Goal: Check status: Check status

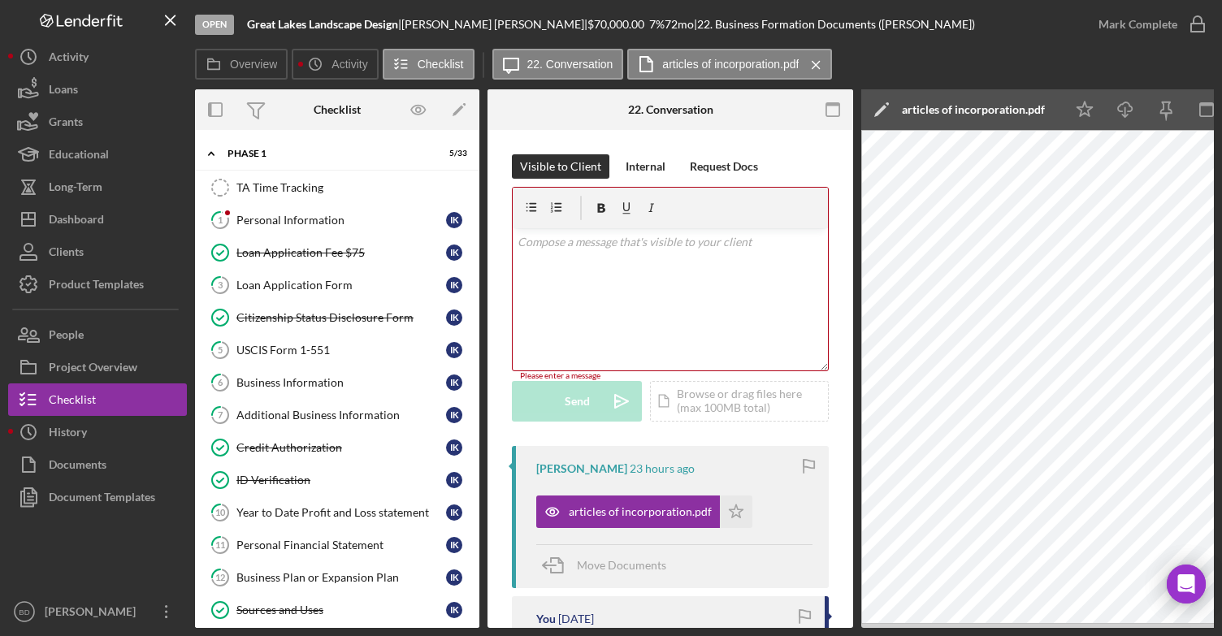
scroll to position [197, 0]
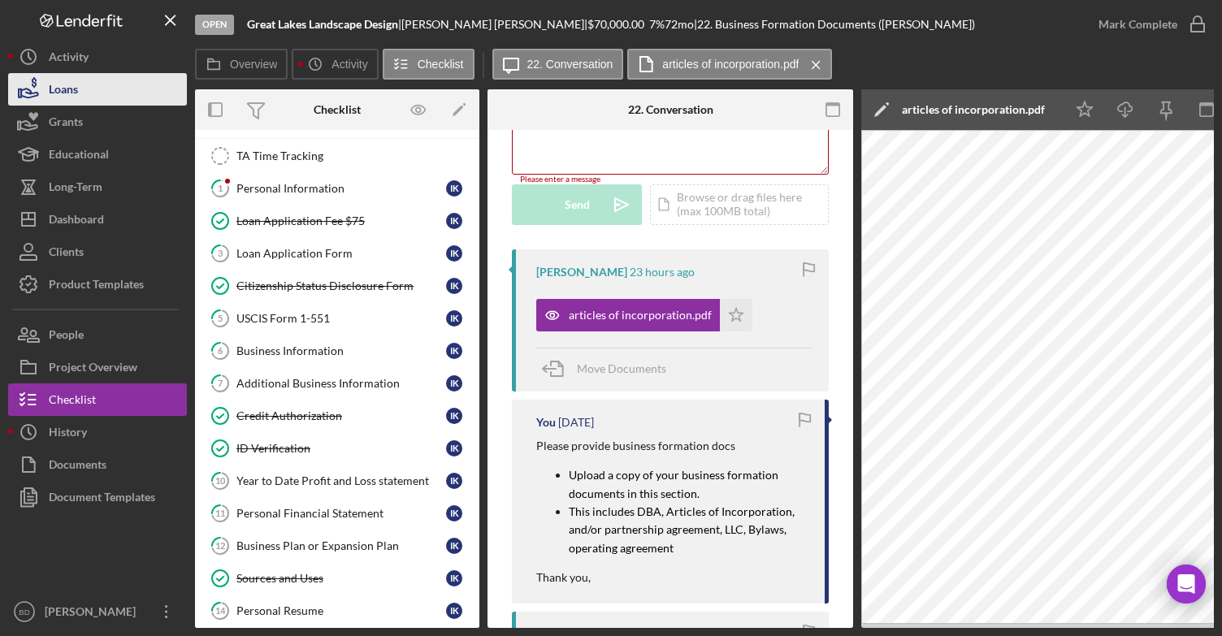
click at [77, 92] on div "Loans" at bounding box center [63, 91] width 29 height 37
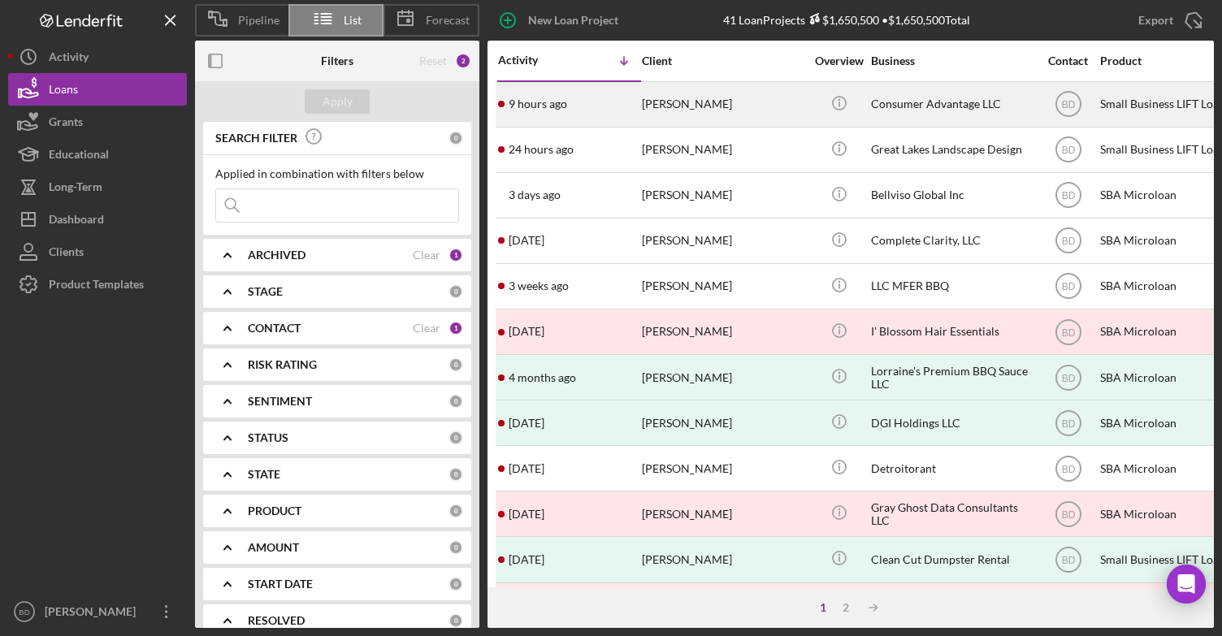
click at [541, 103] on time "9 hours ago" at bounding box center [538, 103] width 58 height 13
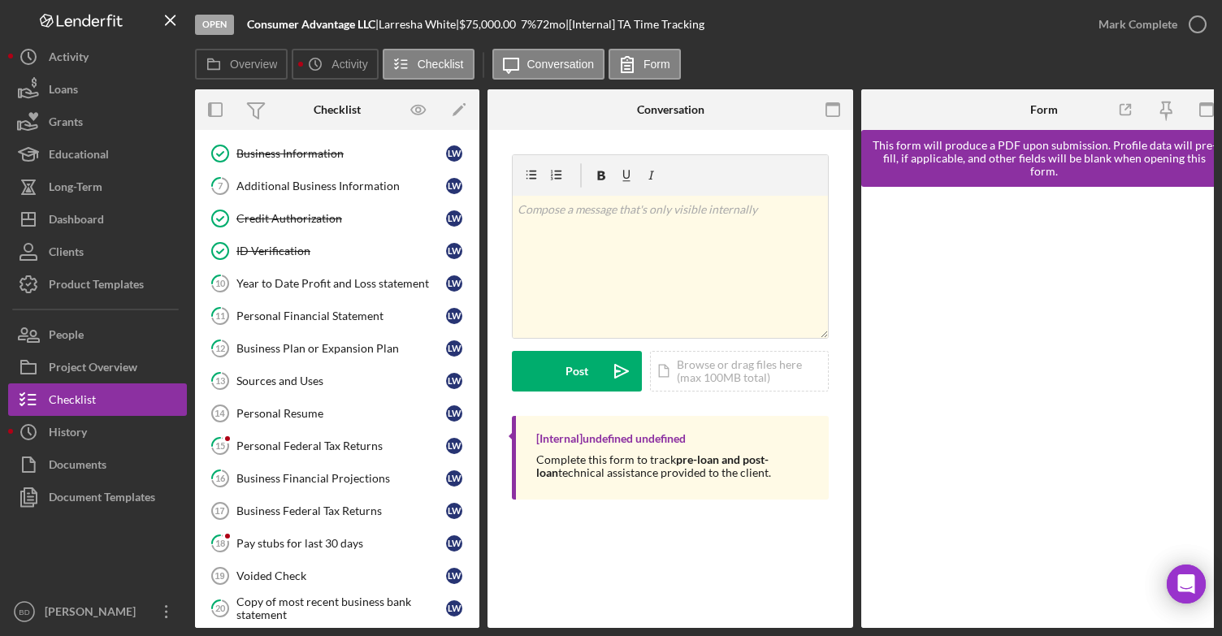
scroll to position [223, 0]
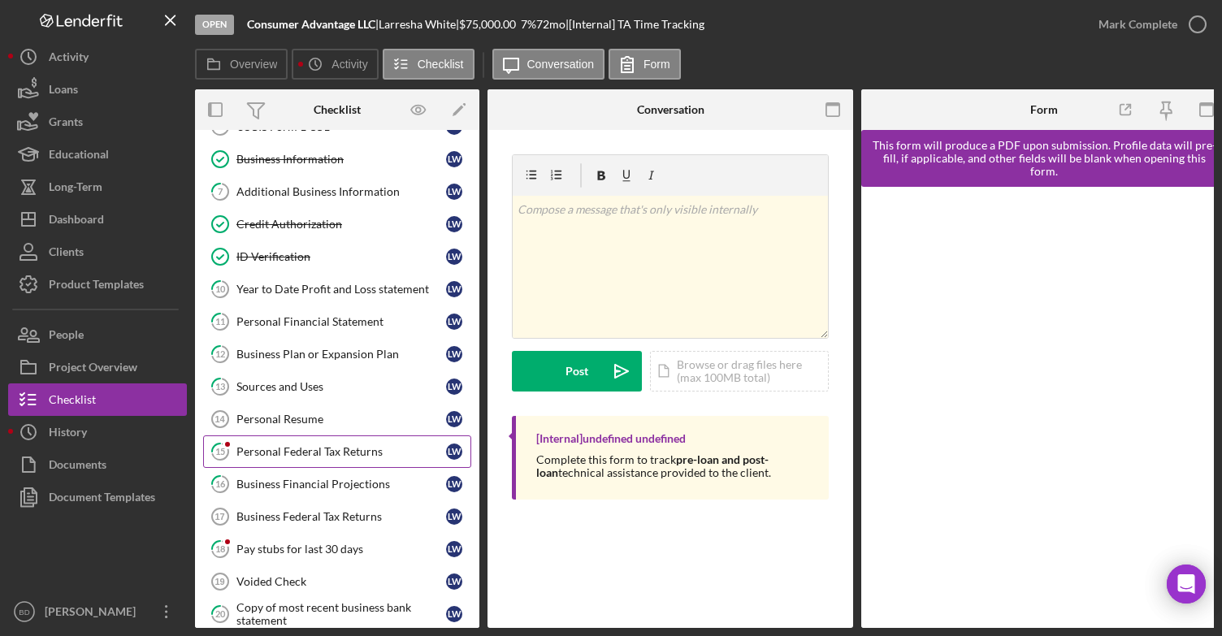
click at [340, 449] on div "Personal Federal Tax Returns" at bounding box center [341, 451] width 210 height 13
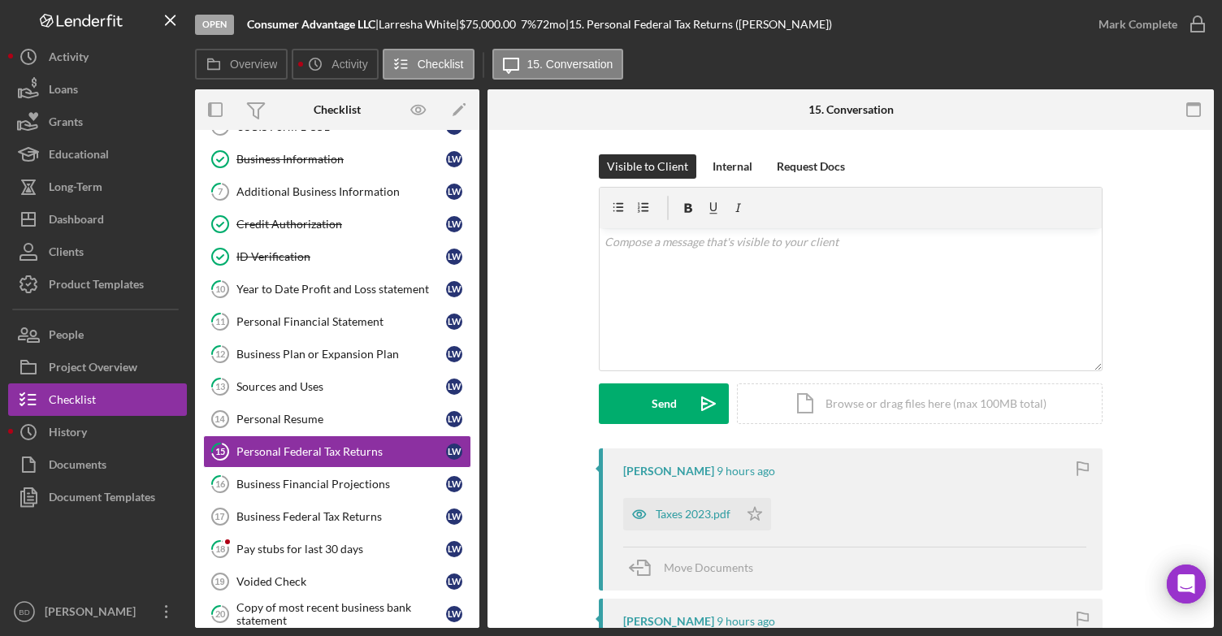
drag, startPoint x: 1214, startPoint y: 241, endPoint x: 1216, endPoint y: 275, distance: 34.2
click at [1216, 275] on div "Open Consumer Advantage LLC | [PERSON_NAME] | $75,000.00 7 % 72 mo | 15. Person…" at bounding box center [611, 318] width 1222 height 636
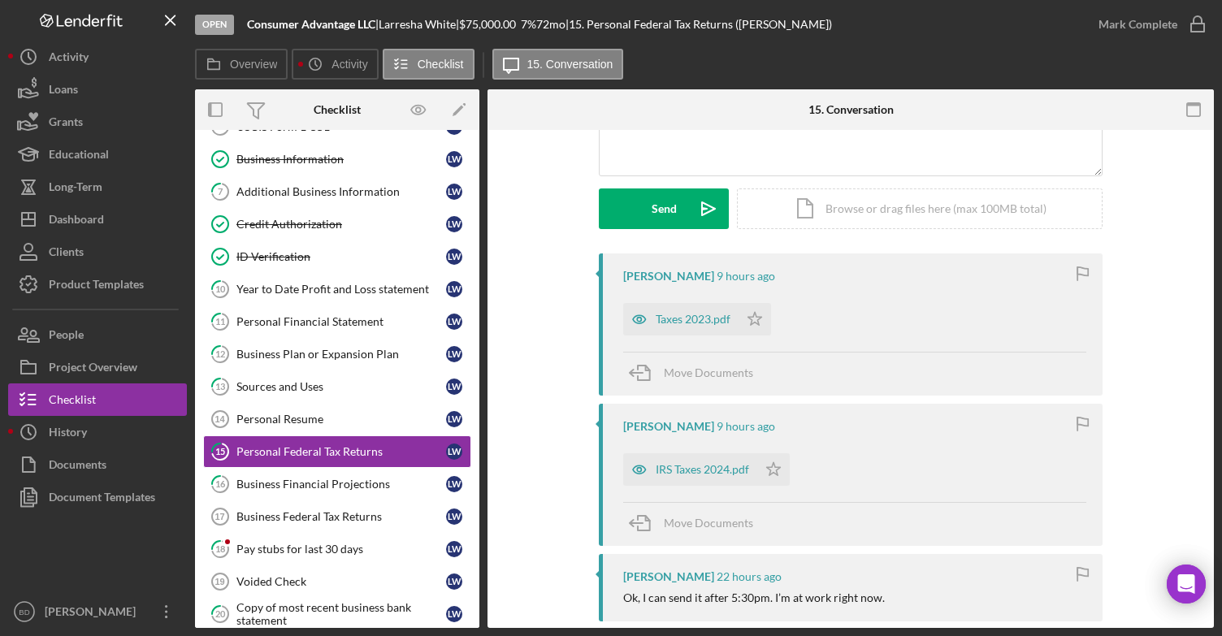
scroll to position [199, 0]
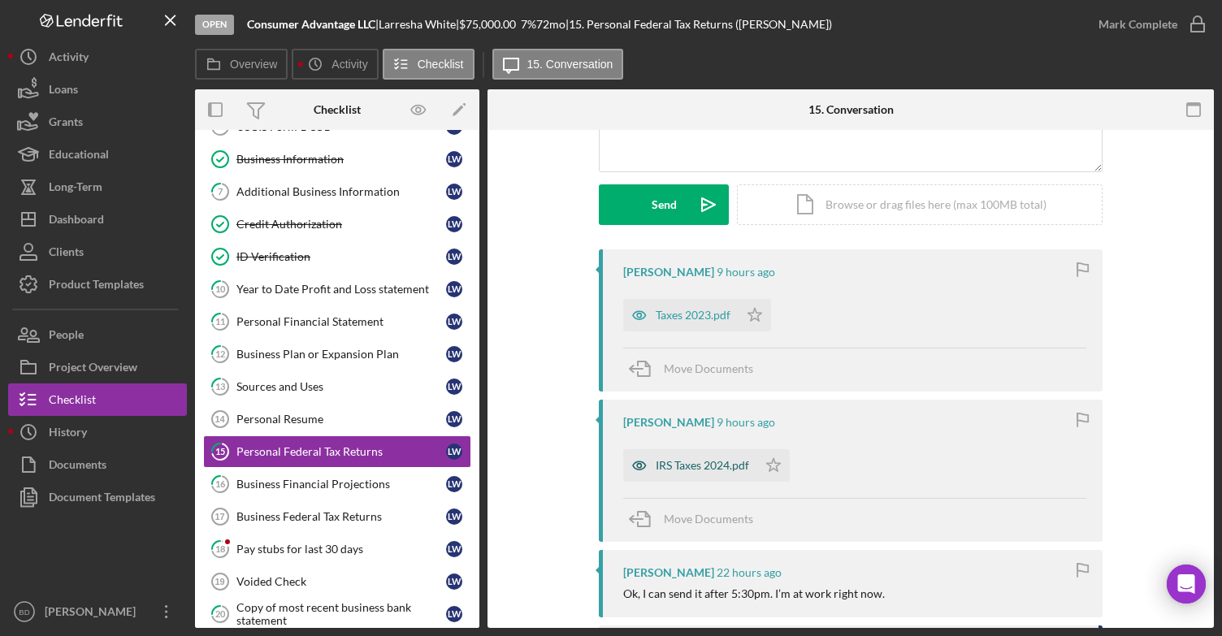
click at [683, 461] on div "IRS Taxes 2024.pdf" at bounding box center [702, 465] width 93 height 13
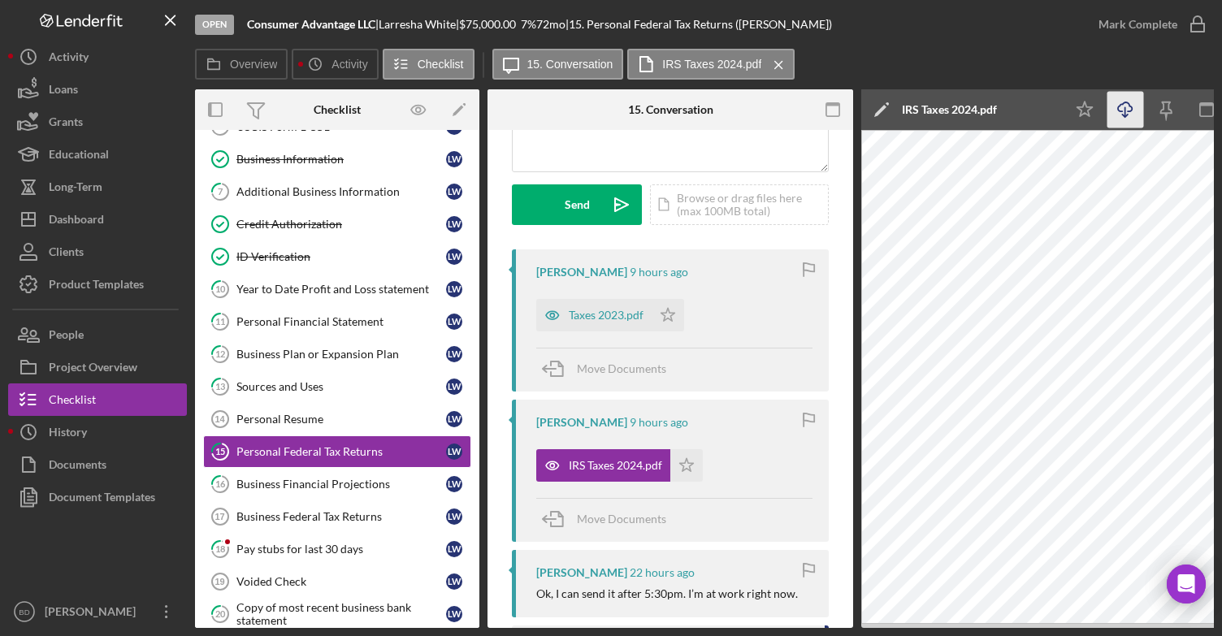
click at [1128, 102] on icon "Icon/Download" at bounding box center [1125, 110] width 37 height 37
drag, startPoint x: 790, startPoint y: 430, endPoint x: 606, endPoint y: 331, distance: 208.6
click at [593, 309] on div "Taxes 2023.pdf" at bounding box center [606, 315] width 75 height 13
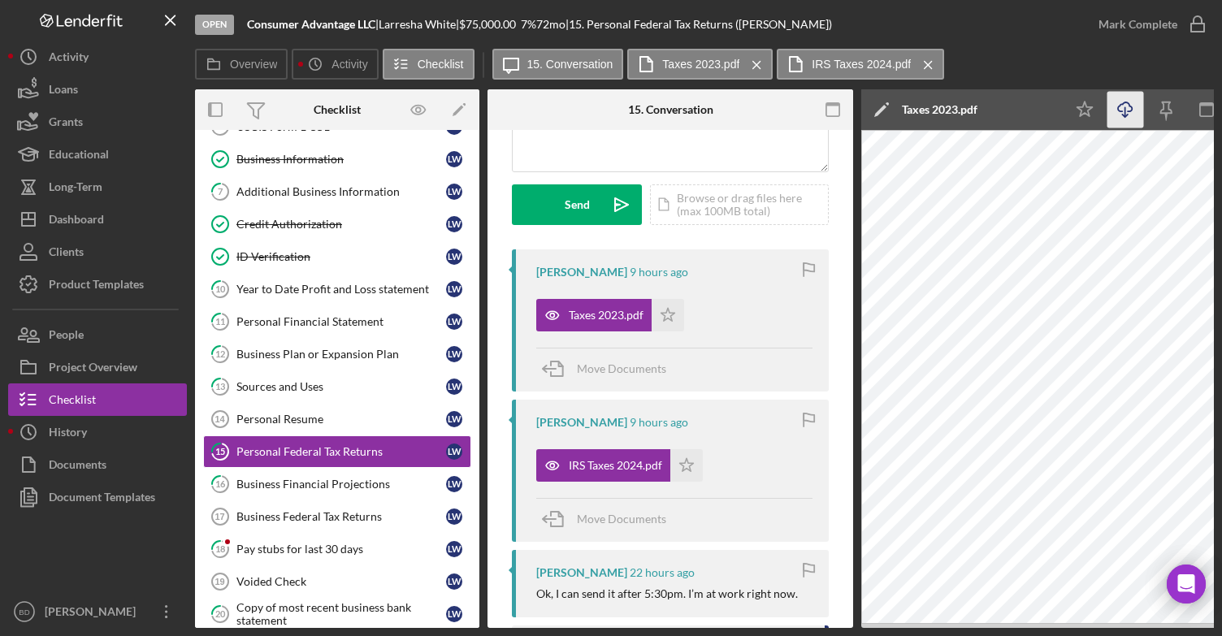
click at [1126, 109] on icon "Icon/Download" at bounding box center [1125, 110] width 37 height 37
click at [351, 480] on div "Business Financial Projections" at bounding box center [341, 484] width 210 height 13
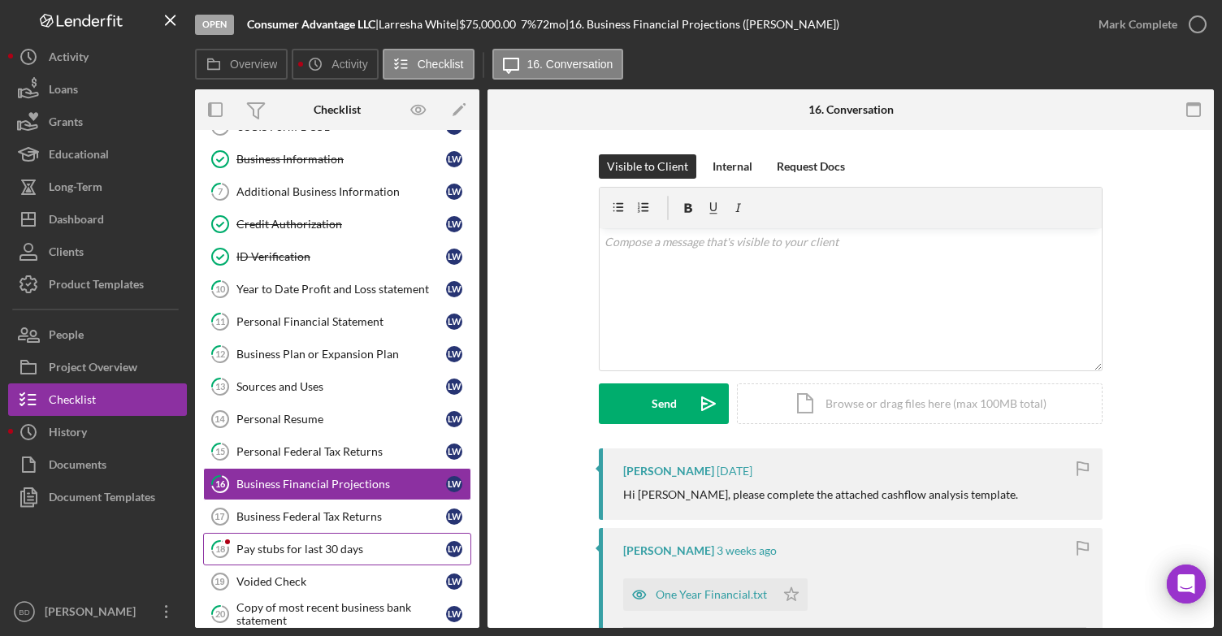
click at [326, 548] on div "Pay stubs for last 30 days" at bounding box center [341, 549] width 210 height 13
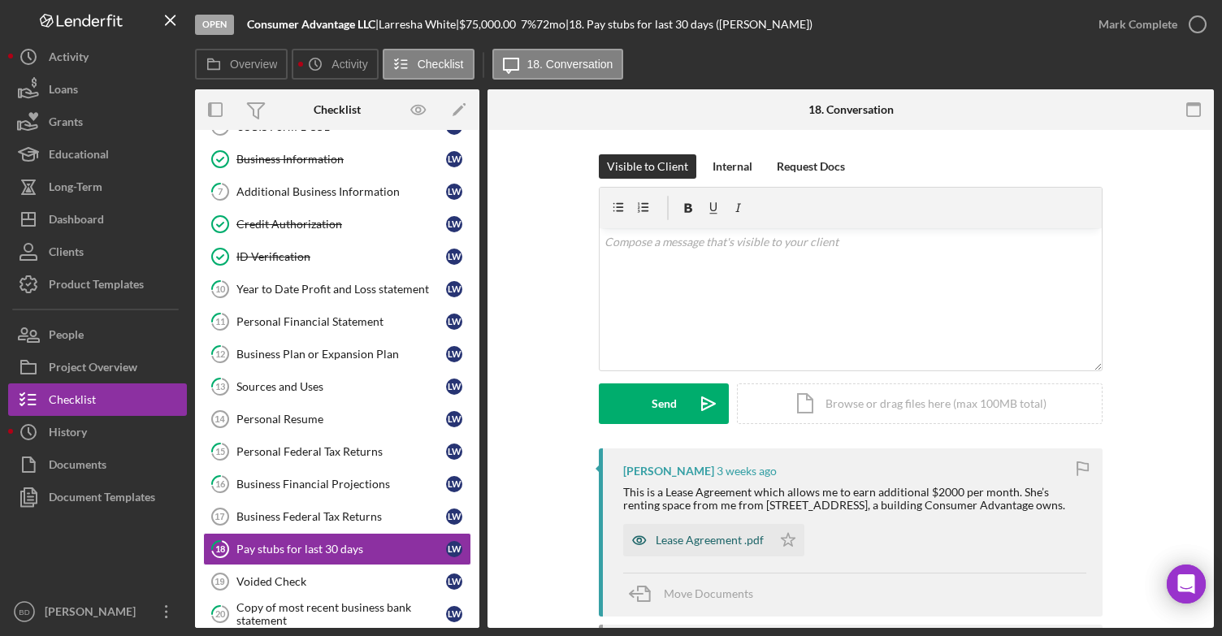
click at [691, 544] on div "Lease Agreement .pdf" at bounding box center [710, 540] width 108 height 13
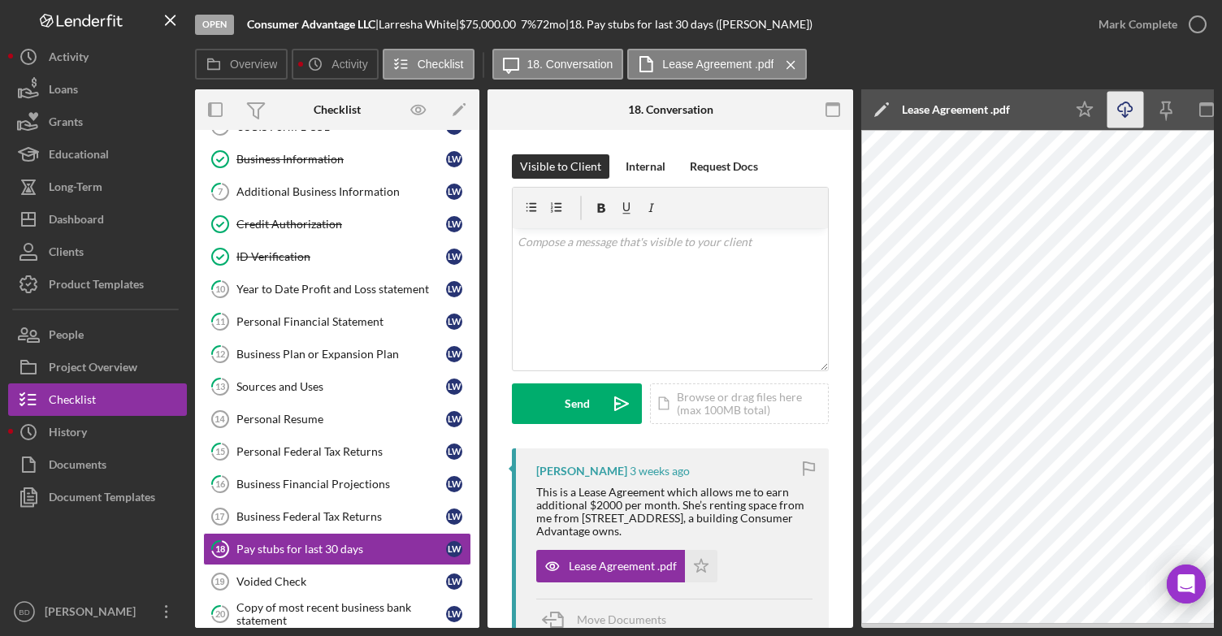
click at [1118, 116] on icon "Icon/Download" at bounding box center [1125, 110] width 37 height 37
click at [587, 241] on p at bounding box center [670, 242] width 306 height 18
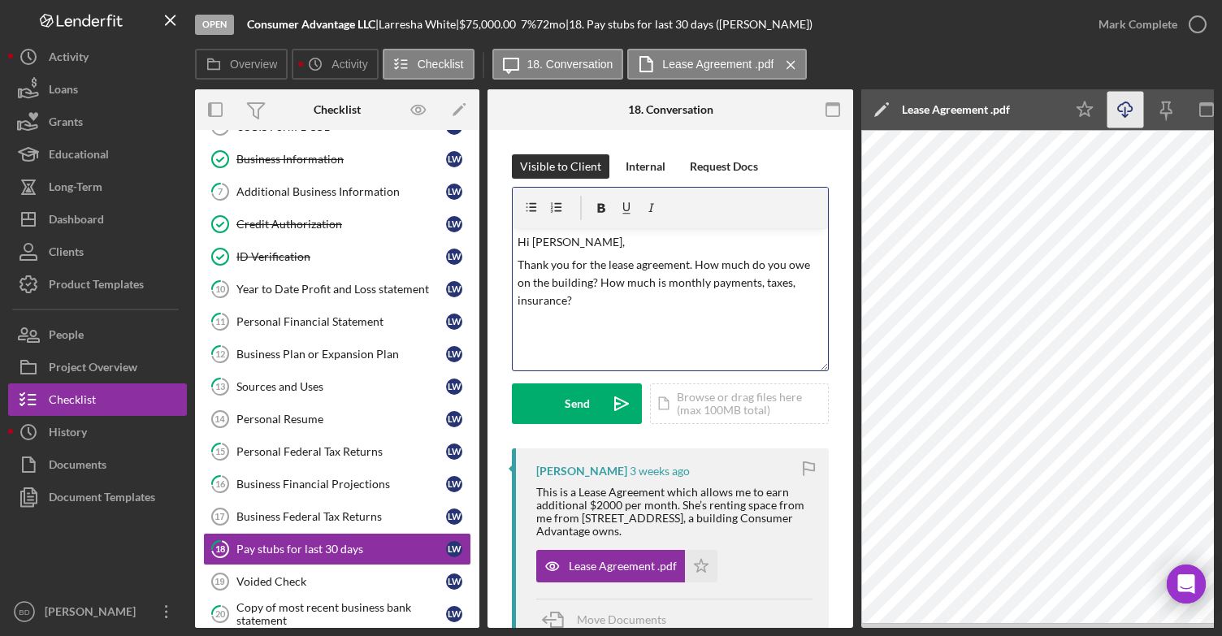
click at [692, 260] on p "Thank you for the lease agreement. How much do you owe on the building? How muc…" at bounding box center [670, 283] width 306 height 54
click at [749, 305] on p "Thank you for the lease agreement.When did you purchase the building? How much …" at bounding box center [670, 283] width 306 height 54
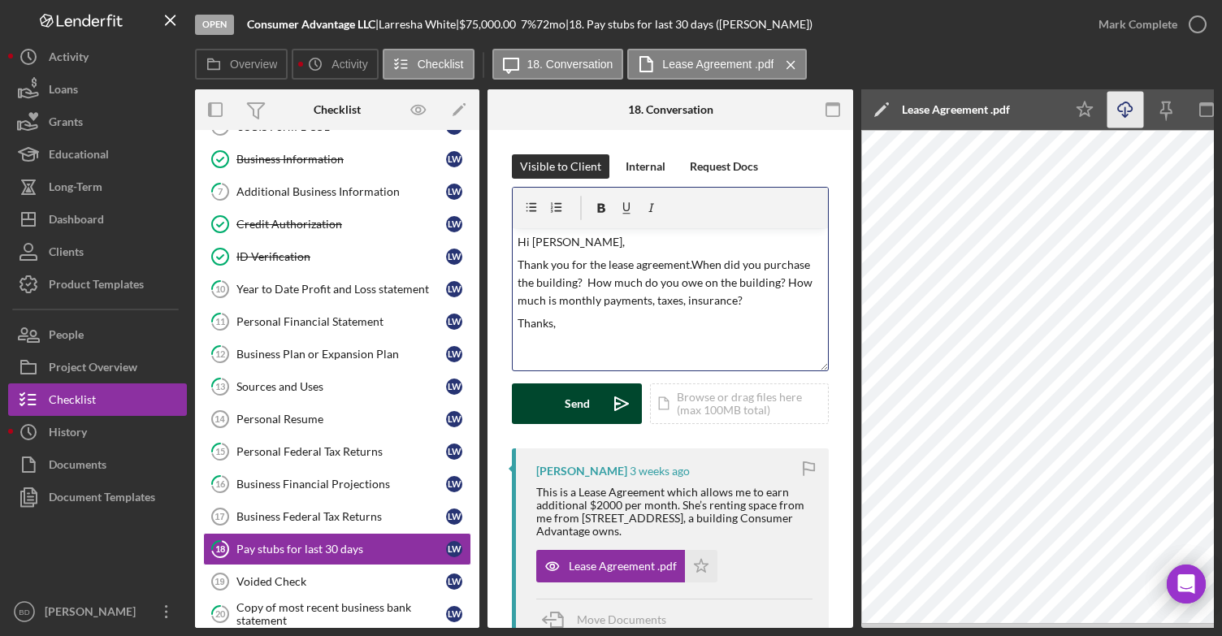
click at [565, 392] on div "Send" at bounding box center [577, 403] width 25 height 41
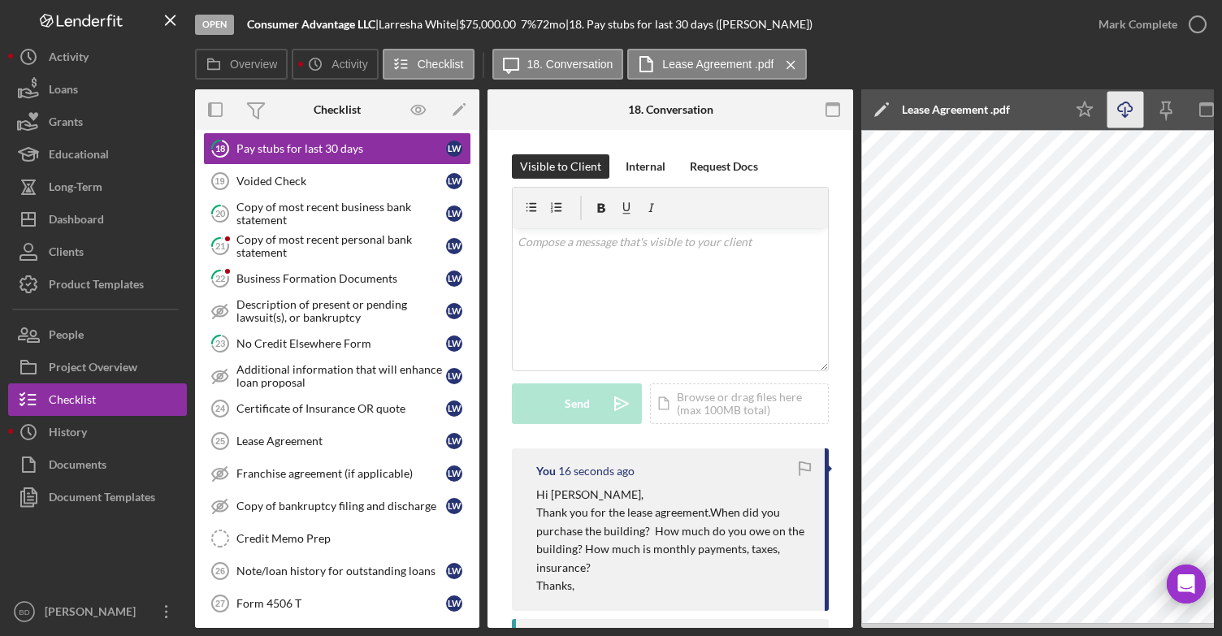
scroll to position [626, 0]
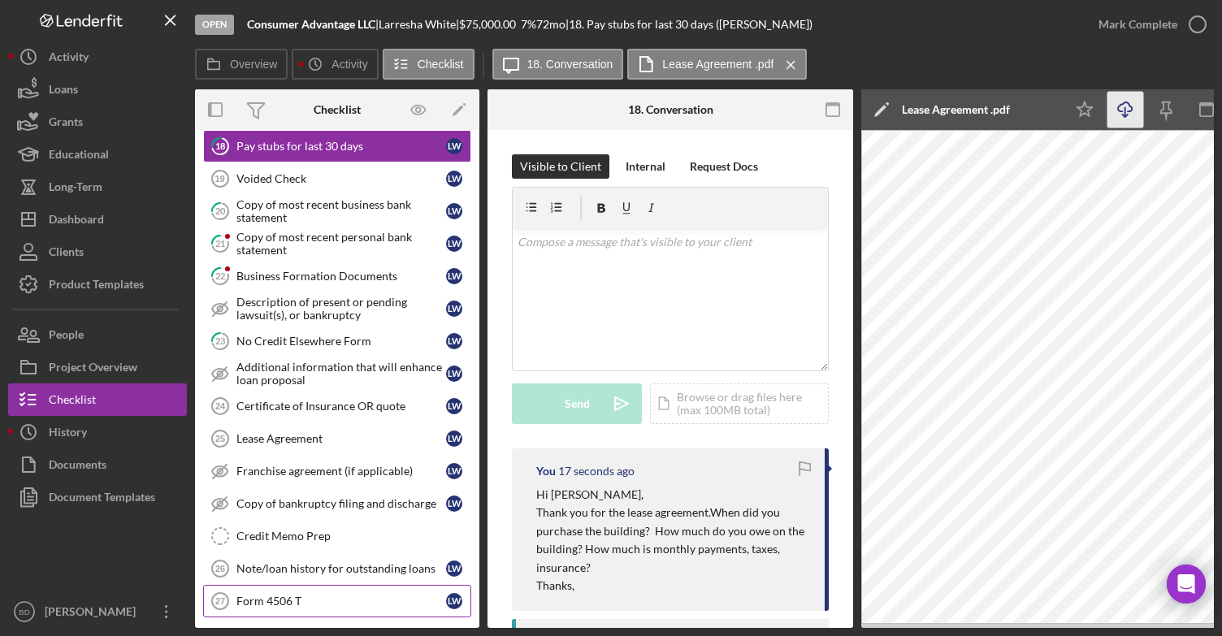
click at [322, 597] on link "Form 4506 T 27 Form 4506 T L W" at bounding box center [337, 601] width 268 height 32
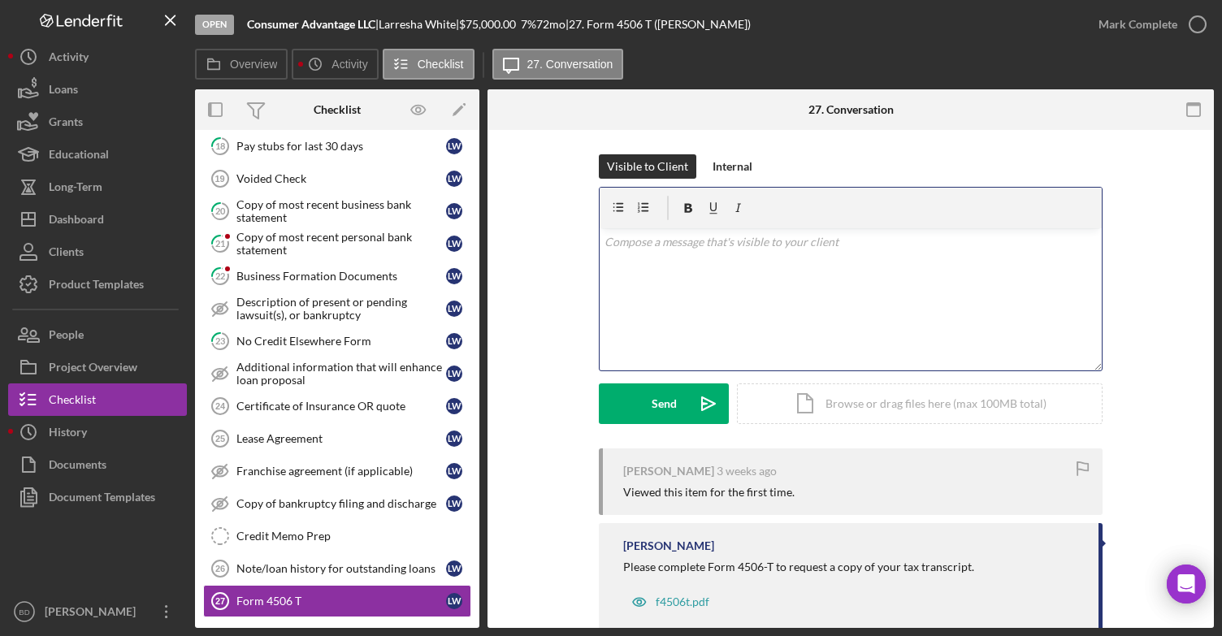
click at [639, 258] on div "v Color teal Color pink Remove color Add row above Add row below Add column bef…" at bounding box center [851, 299] width 502 height 142
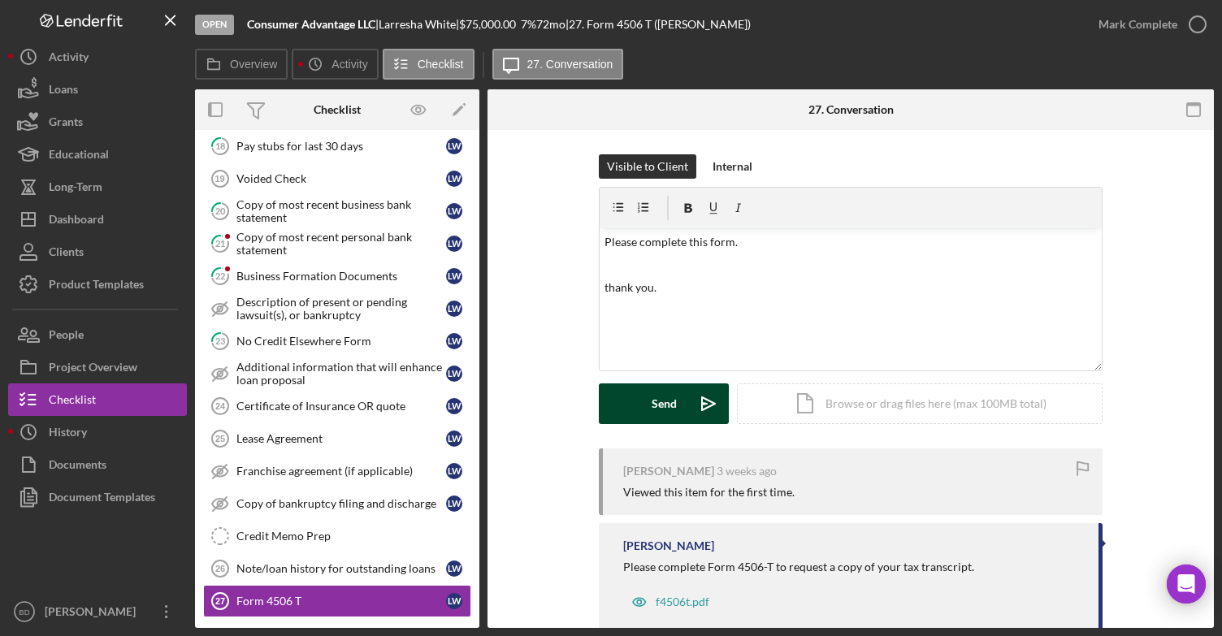
click at [647, 397] on button "Send Icon/icon-invite-send" at bounding box center [664, 403] width 130 height 41
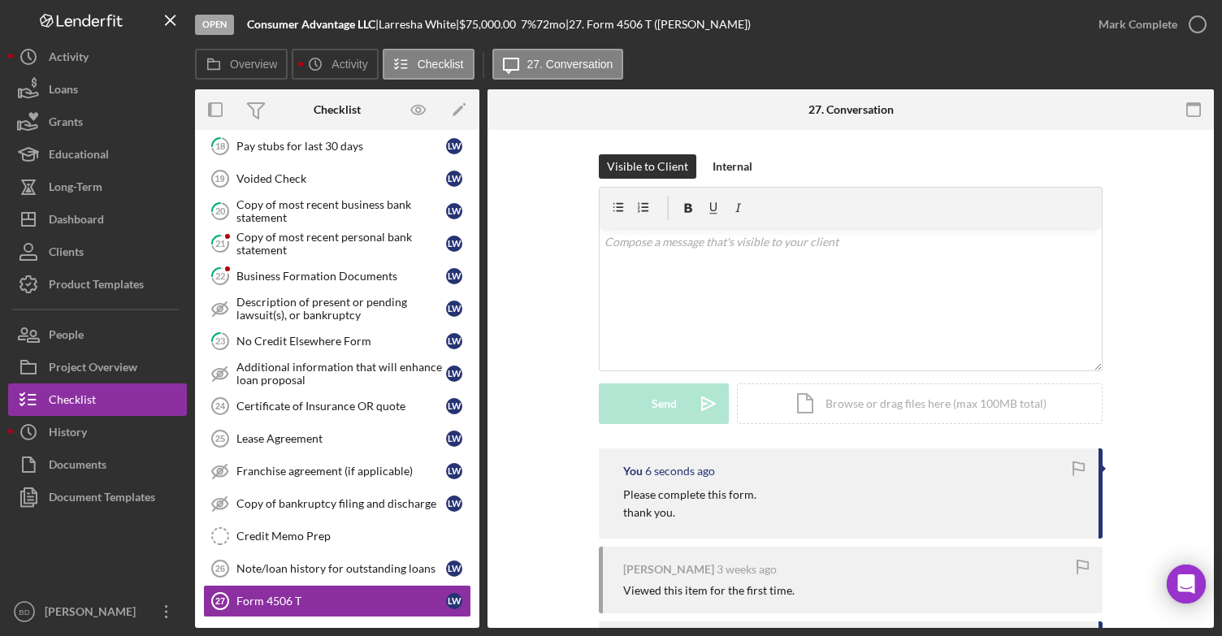
click at [472, 425] on div "TA Time Tracking TA Time Tracking 1 Personal Information [PERSON_NAME] Loan App…" at bounding box center [337, 85] width 284 height 1080
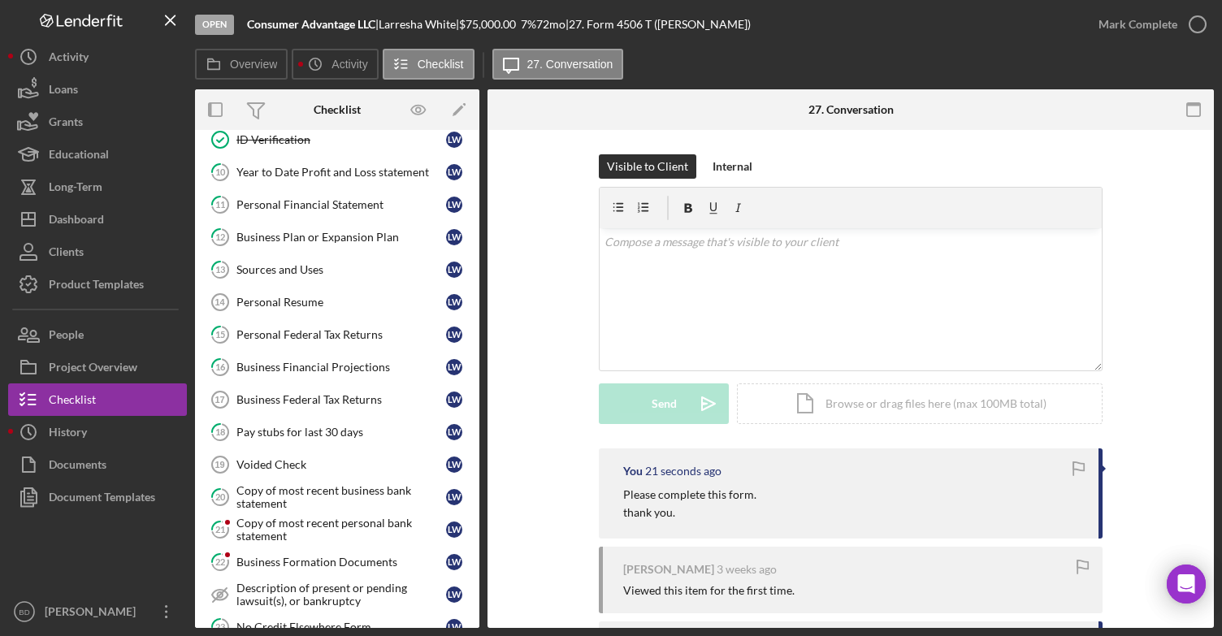
scroll to position [331, 0]
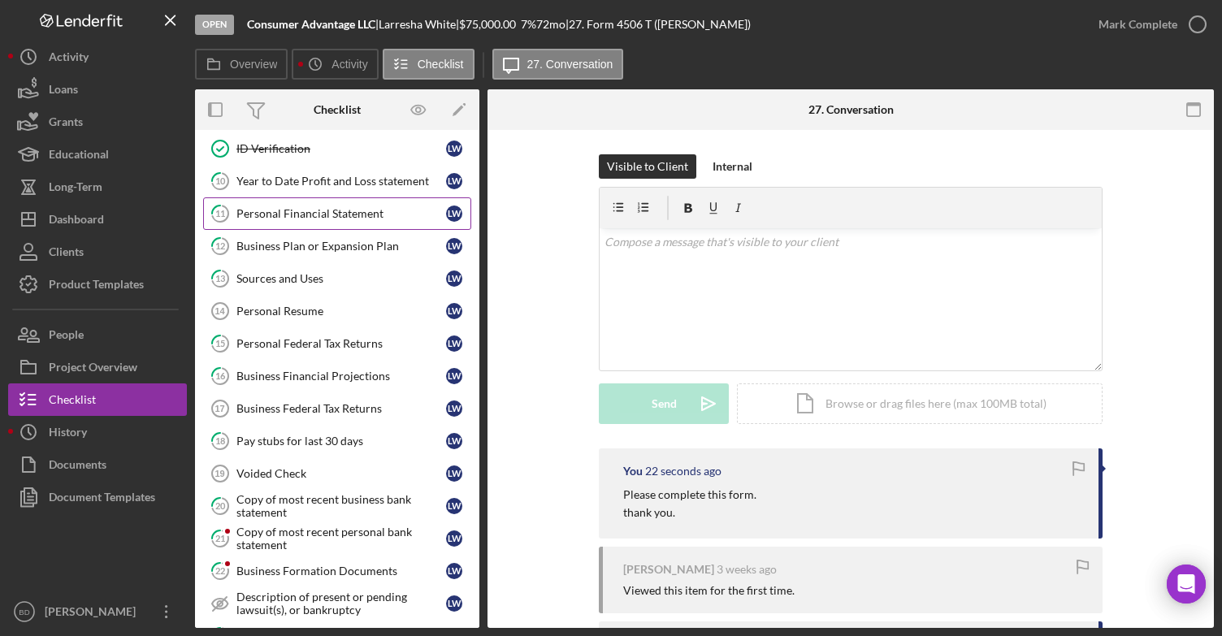
click at [349, 207] on div "Personal Financial Statement" at bounding box center [341, 213] width 210 height 13
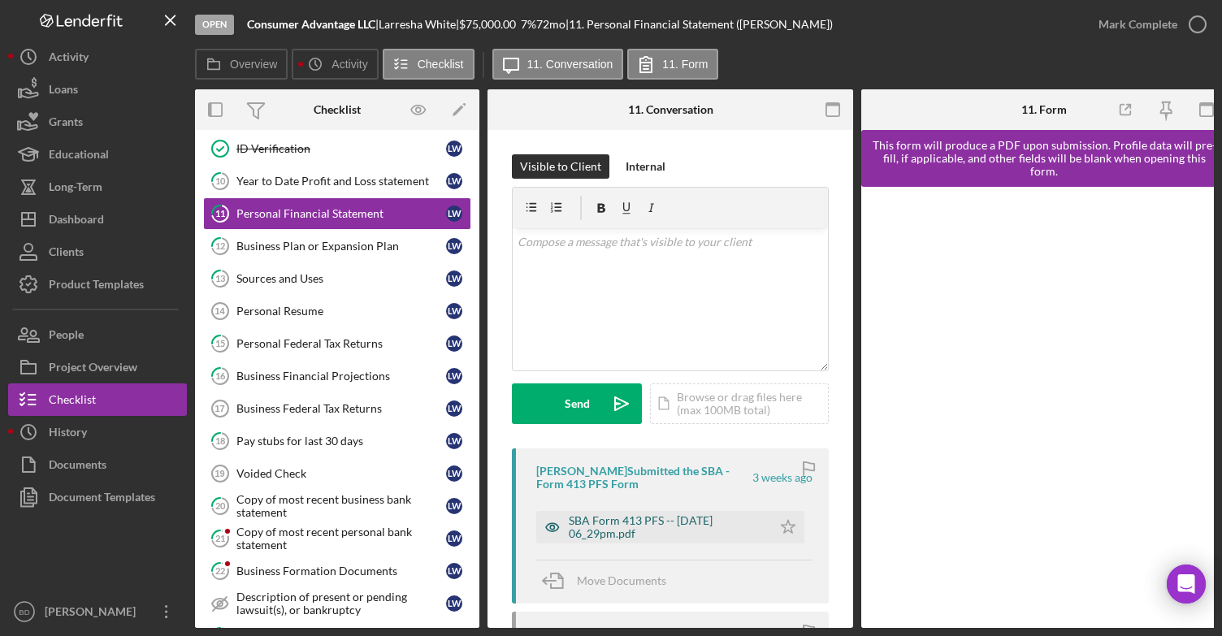
click at [627, 529] on div "SBA Form 413 PFS -- [DATE] 06_29pm.pdf" at bounding box center [666, 527] width 195 height 26
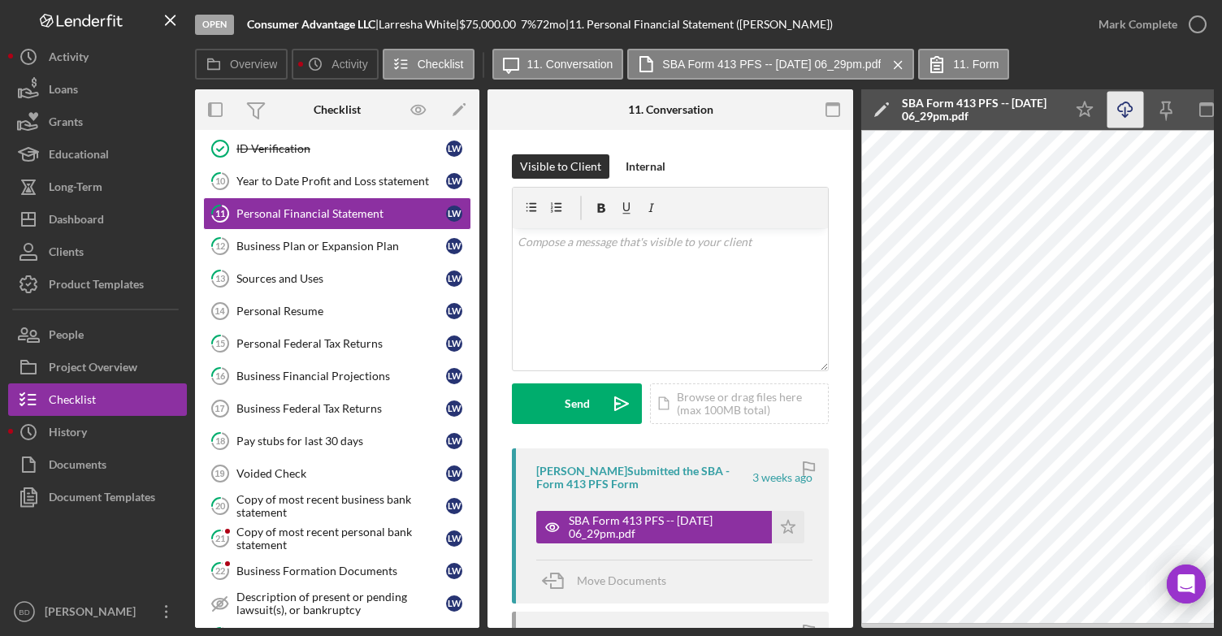
click at [1131, 113] on icon "Icon/Download" at bounding box center [1125, 110] width 37 height 37
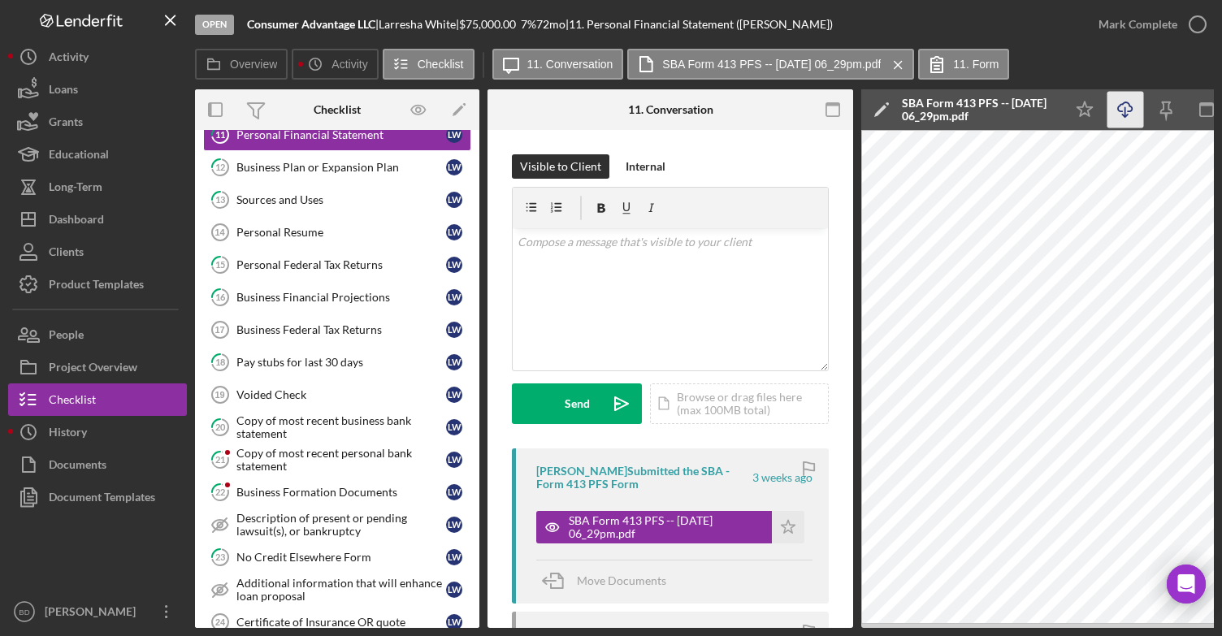
scroll to position [414, 0]
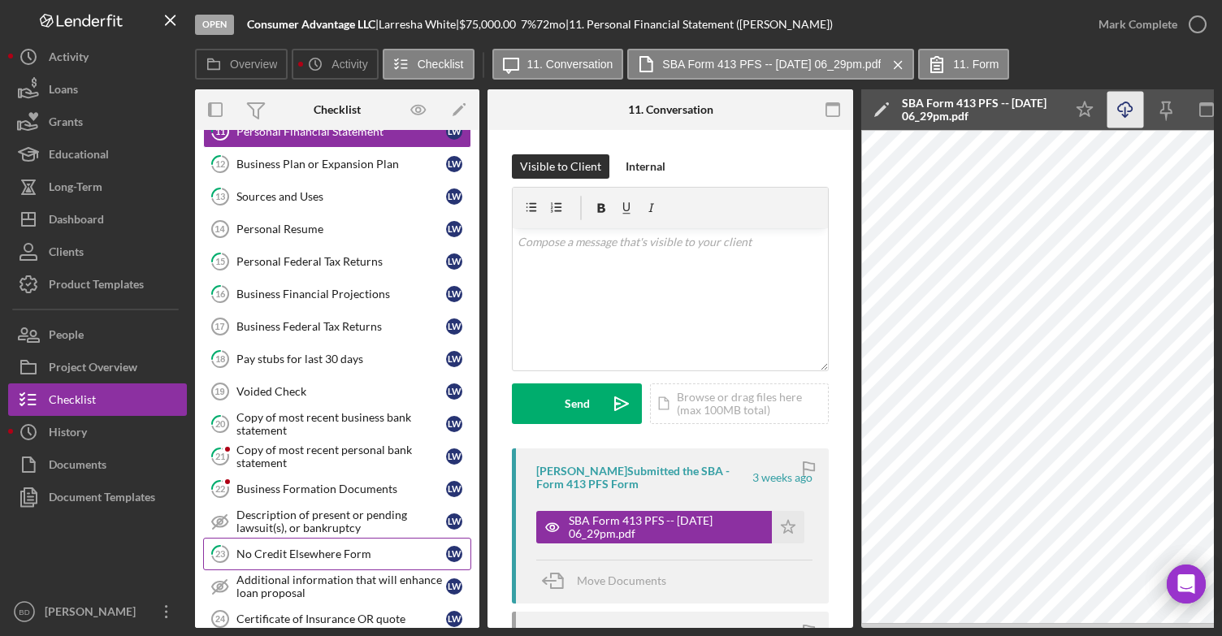
click at [327, 548] on div "No Credit Elsewhere Form" at bounding box center [341, 554] width 210 height 13
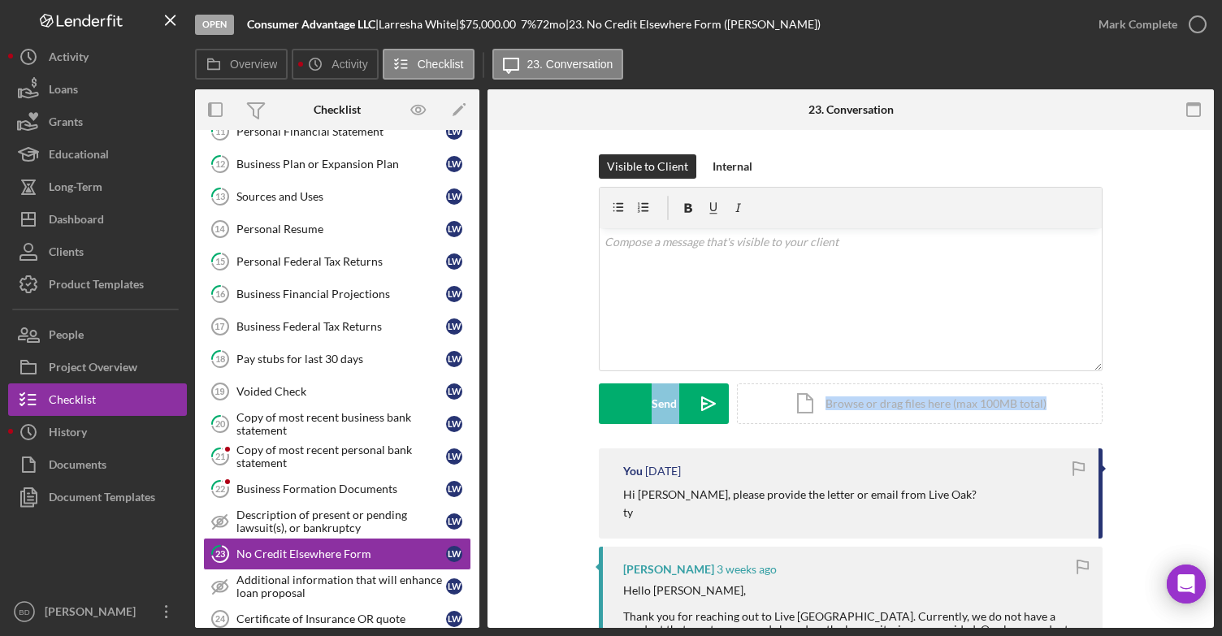
drag, startPoint x: 1215, startPoint y: 352, endPoint x: 1216, endPoint y: 371, distance: 19.6
click at [1216, 371] on div "Open Consumer Advantage LLC | [PERSON_NAME] | $75,000.00 7 % 72 mo | 23. No Cre…" at bounding box center [611, 318] width 1222 height 636
click at [1172, 345] on div "Visible to Client Internal v Color teal Color pink Remove color Add row above A…" at bounding box center [851, 301] width 678 height 294
click at [1196, 354] on div "Visible to Client Internal v Color teal Color pink Remove color Add row above A…" at bounding box center [850, 635] width 726 height 1011
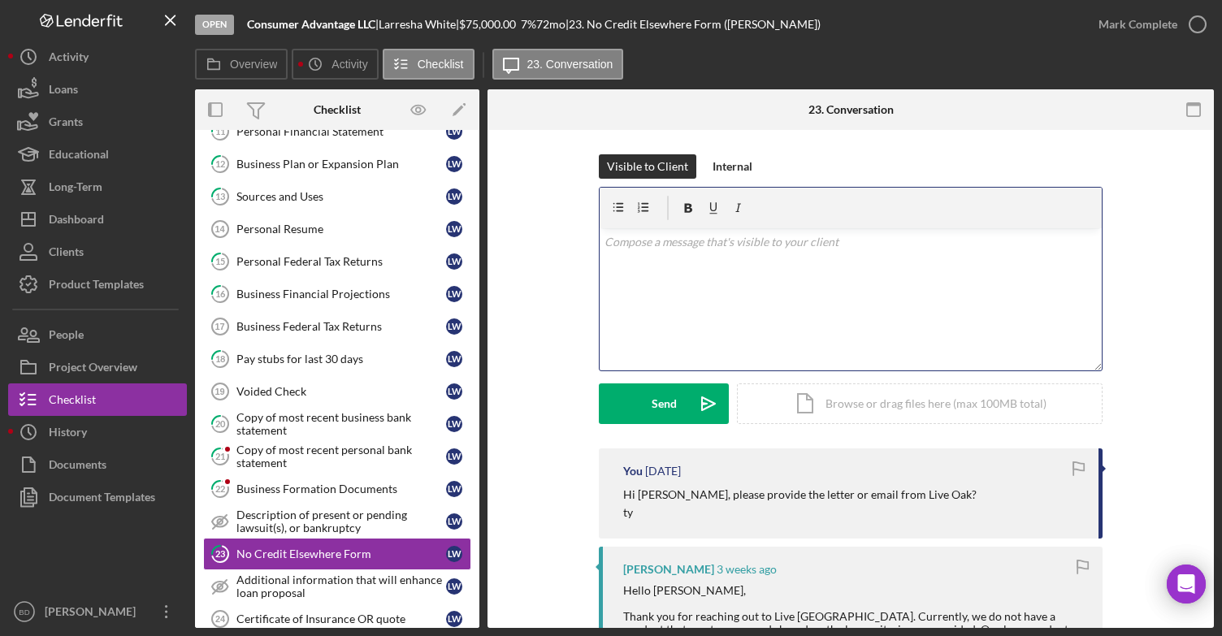
click at [685, 252] on div "v Color teal Color pink Remove color Add row above Add row below Add column bef…" at bounding box center [851, 299] width 502 height 142
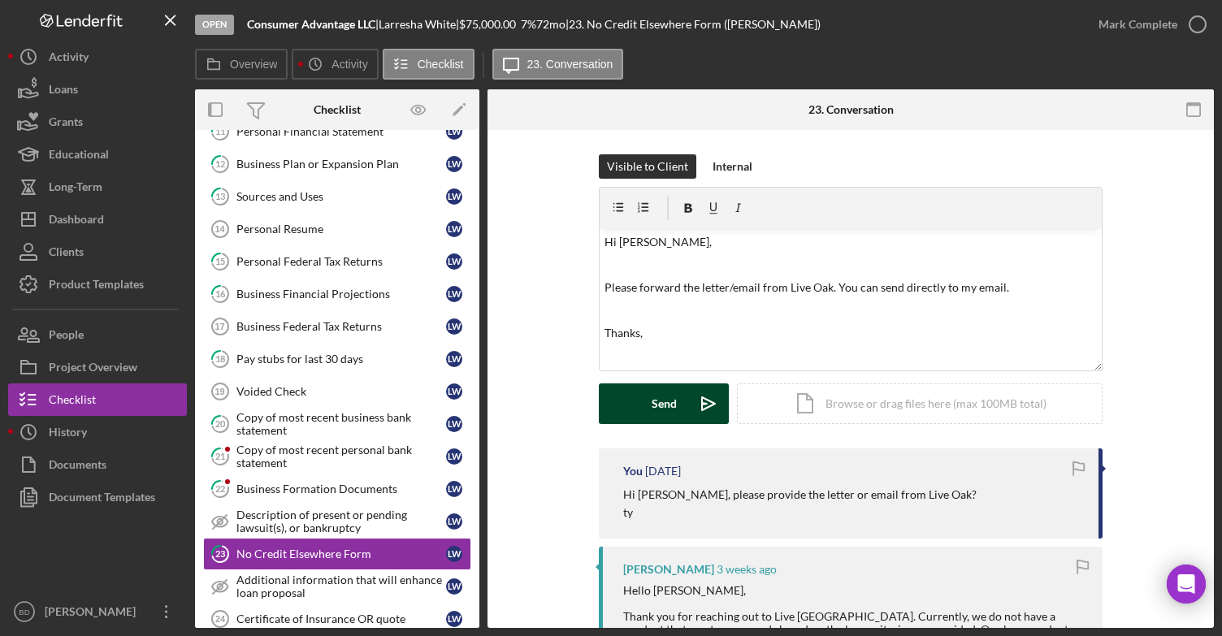
click at [645, 392] on button "Send Icon/icon-invite-send" at bounding box center [664, 403] width 130 height 41
